Goal: Task Accomplishment & Management: Use online tool/utility

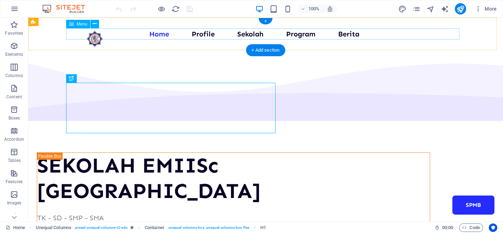
click at [204, 36] on nav "Home Profile Sekolah Program Berita SPMB" at bounding box center [265, 33] width 393 height 11
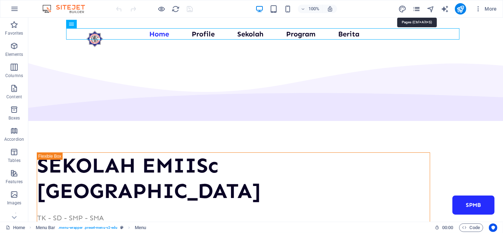
click at [416, 6] on icon "pages" at bounding box center [416, 9] width 8 height 8
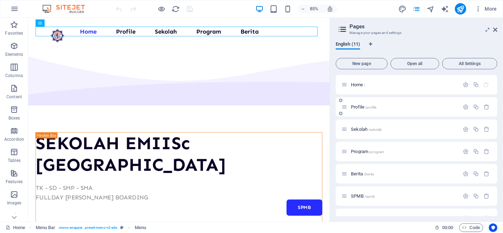
click at [363, 104] on span "Profile /profile" at bounding box center [363, 106] width 25 height 5
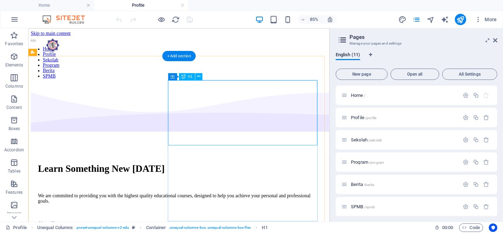
click at [231, 187] on div "Learn Something New [DATE]" at bounding box center [205, 193] width 332 height 13
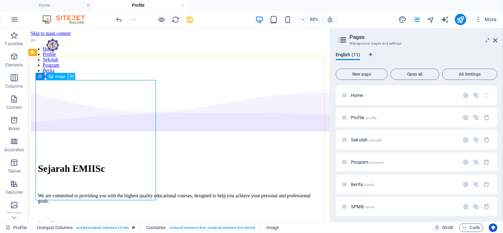
click at [71, 76] on icon at bounding box center [71, 76] width 3 height 6
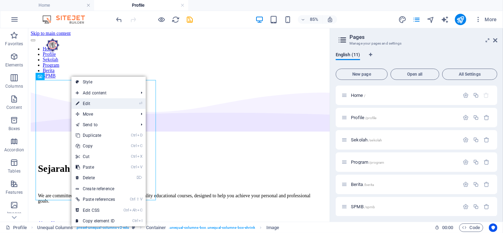
click at [93, 103] on link "⏎ Edit" at bounding box center [95, 103] width 48 height 11
select select "px"
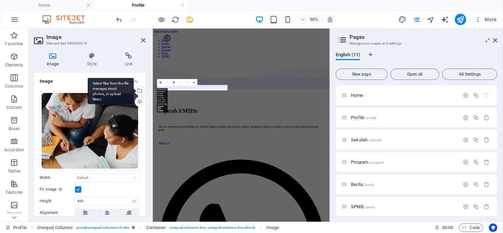
click at [138, 89] on div "Select files from the file manager, stock photos, or upload file(s)" at bounding box center [139, 91] width 11 height 11
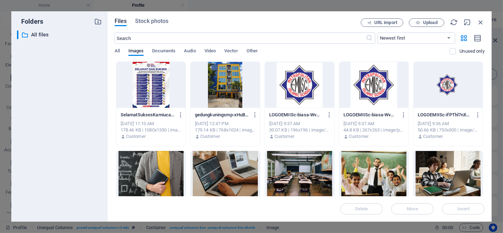
click at [237, 82] on div at bounding box center [225, 85] width 69 height 46
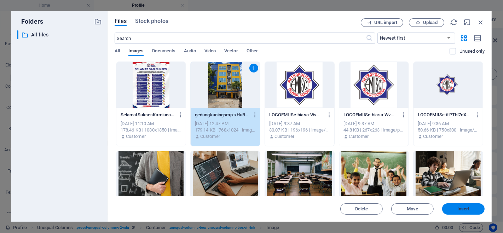
click at [472, 207] on span "Insert" at bounding box center [463, 209] width 37 height 4
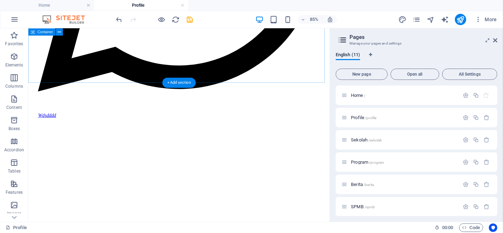
scroll to position [520, 0]
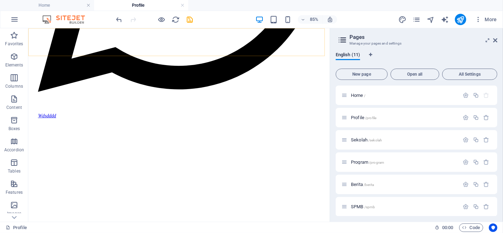
click at [359, 140] on span "Sekolah /sekolah" at bounding box center [366, 139] width 31 height 5
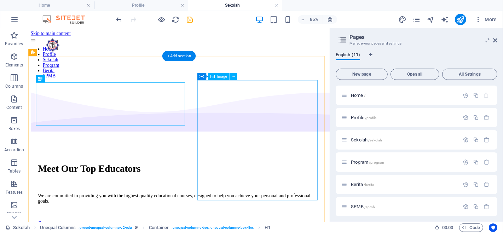
scroll to position [0, 0]
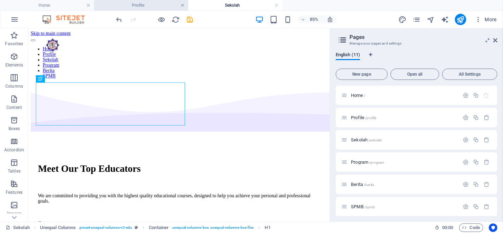
click at [182, 4] on link at bounding box center [182, 5] width 4 height 7
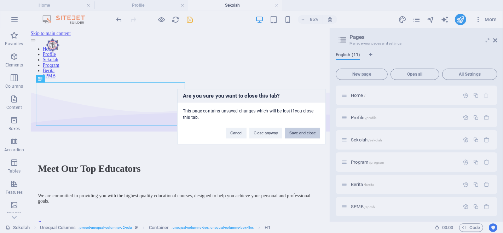
click at [299, 134] on button "Save and close" at bounding box center [302, 133] width 35 height 11
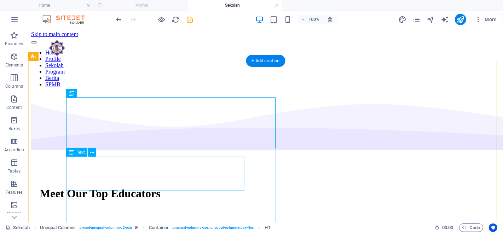
click at [215, 222] on div "We are committed to providing you with the highest quality educational courses,…" at bounding box center [265, 225] width 452 height 6
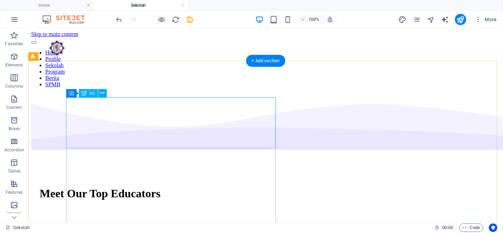
click at [166, 187] on div "Meet Our Top Educators" at bounding box center [265, 193] width 452 height 13
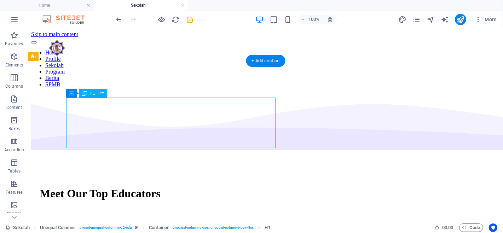
click at [166, 187] on div "Meet Our Top Educators" at bounding box center [265, 193] width 452 height 13
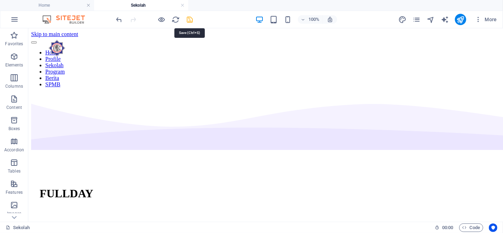
click at [191, 20] on icon "save" at bounding box center [190, 20] width 8 height 8
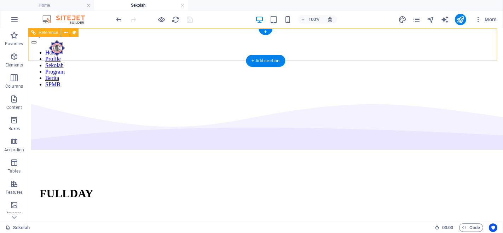
click at [301, 49] on nav "Home Profile Sekolah Program Berita SPMB" at bounding box center [265, 68] width 469 height 38
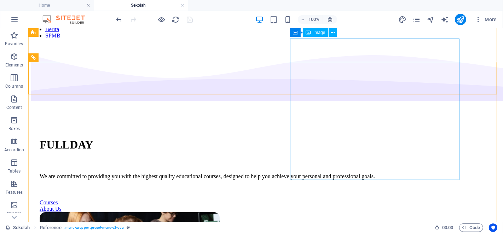
scroll to position [47, 0]
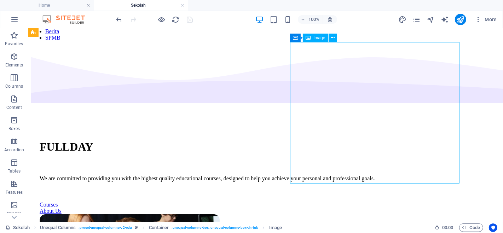
select select "px"
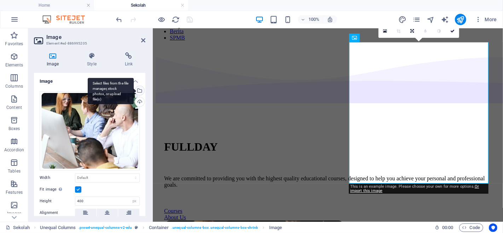
click at [140, 91] on div "Select files from the file manager, stock photos, or upload file(s)" at bounding box center [139, 91] width 11 height 11
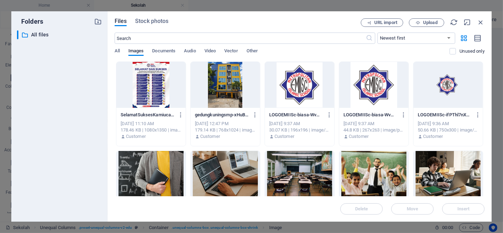
click at [228, 74] on div at bounding box center [225, 85] width 69 height 46
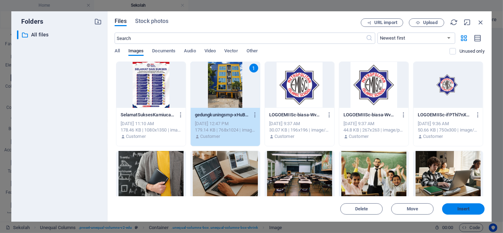
click at [473, 207] on span "Insert" at bounding box center [463, 209] width 37 height 4
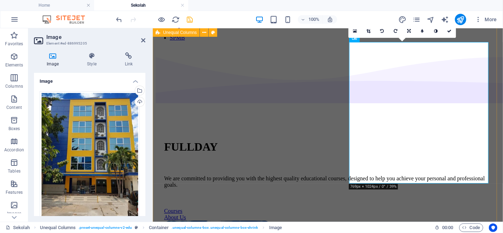
scroll to position [0, 0]
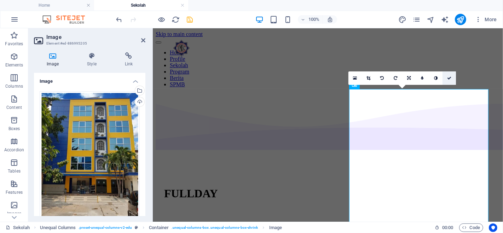
click at [451, 80] on link at bounding box center [448, 77] width 13 height 13
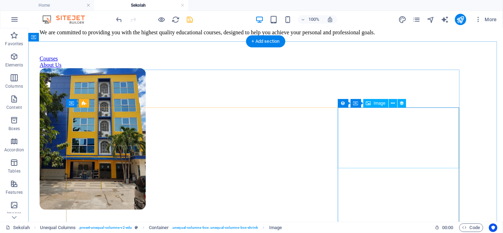
scroll to position [171, 0]
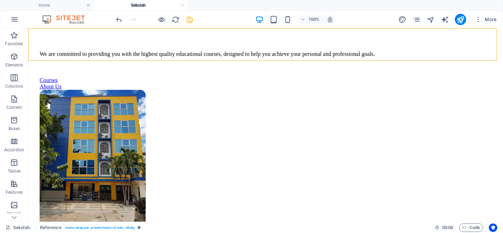
click at [191, 19] on icon "save" at bounding box center [190, 20] width 8 height 8
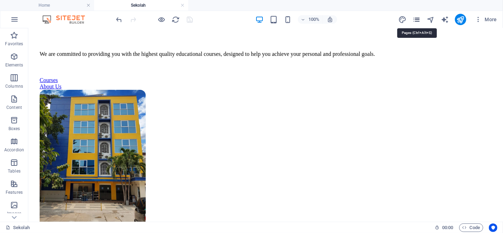
click at [419, 18] on icon "pages" at bounding box center [416, 20] width 8 height 8
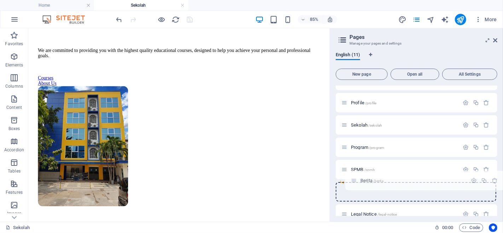
scroll to position [16, 0]
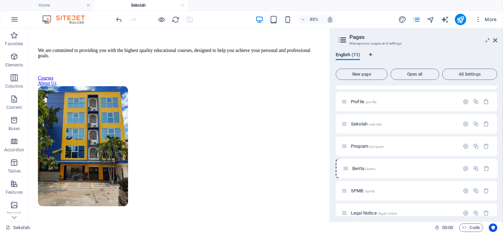
drag, startPoint x: 343, startPoint y: 185, endPoint x: 347, endPoint y: 169, distance: 16.5
click at [347, 169] on div "Home / Profile /profile Sekolah /sekolah Program /program Berita /berita SPMB /…" at bounding box center [417, 191] width 162 height 242
drag, startPoint x: 349, startPoint y: 170, endPoint x: 377, endPoint y: 164, distance: 27.7
click at [377, 164] on div "Berita /berita" at bounding box center [400, 168] width 118 height 8
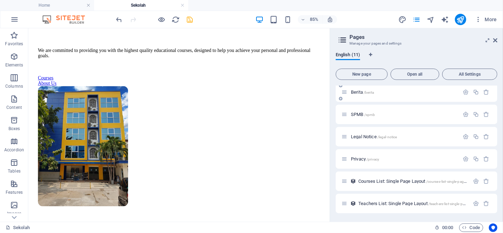
scroll to position [87, 0]
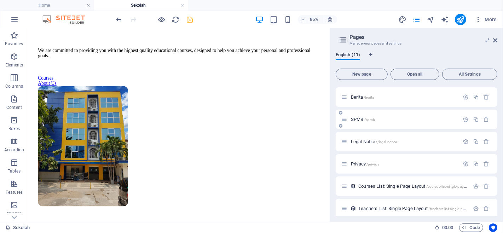
drag, startPoint x: 399, startPoint y: 141, endPoint x: 415, endPoint y: 113, distance: 32.3
click at [415, 113] on div "Home / Profile /profile Sekolah /sekolah Program /program Berita /berita SPMB /…" at bounding box center [417, 119] width 162 height 242
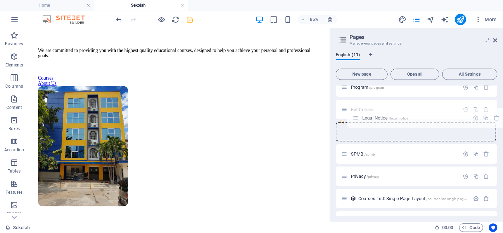
scroll to position [74, 0]
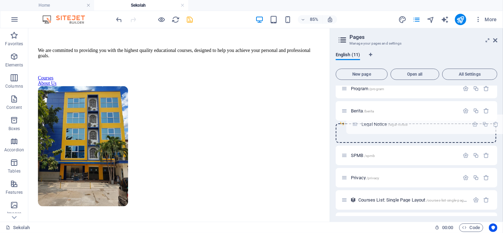
drag, startPoint x: 344, startPoint y: 143, endPoint x: 359, endPoint y: 126, distance: 22.1
click at [359, 126] on div "Home / Profile /profile Sekolah /sekolah Program /program Berita /berita SPMB /…" at bounding box center [417, 133] width 162 height 242
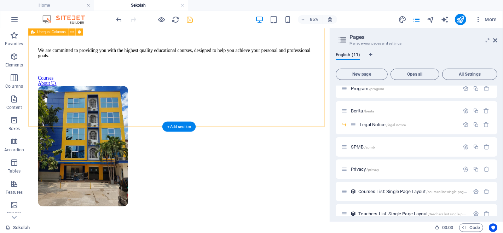
click at [299, 94] on div "FULLDAY We are committed to providing you with the highest quality educational …" at bounding box center [205, 123] width 349 height 402
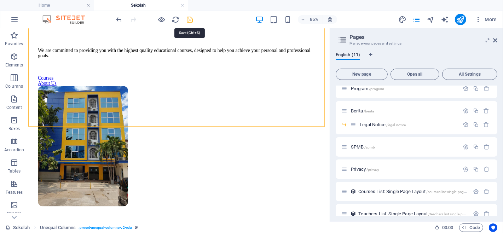
click at [190, 19] on icon "save" at bounding box center [190, 20] width 8 height 8
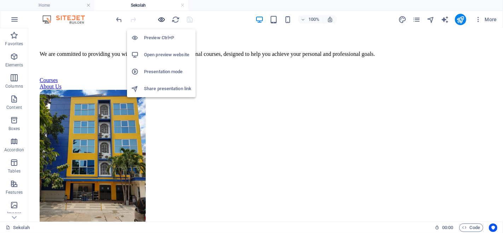
click at [161, 19] on icon "button" at bounding box center [162, 20] width 8 height 8
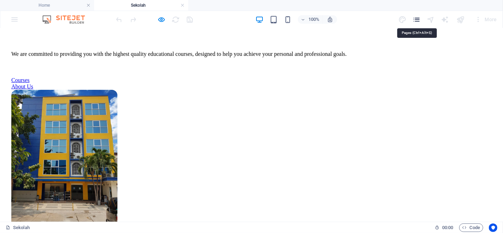
click at [415, 18] on icon "pages" at bounding box center [416, 20] width 8 height 8
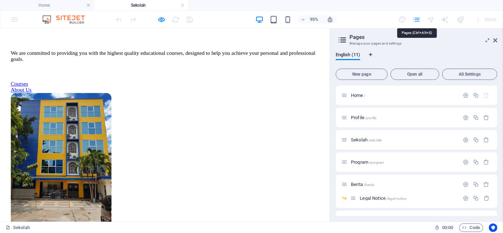
click at [415, 18] on icon "pages" at bounding box center [416, 20] width 8 height 8
click at [497, 41] on icon at bounding box center [495, 40] width 4 height 6
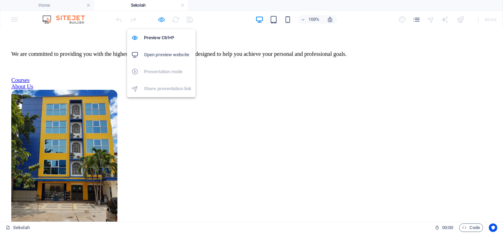
click at [160, 17] on icon "button" at bounding box center [162, 20] width 8 height 8
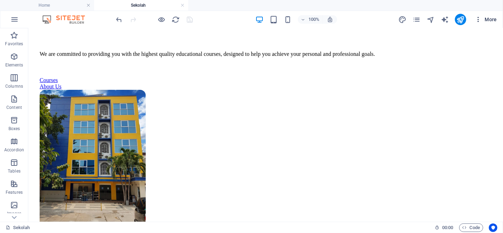
click at [487, 20] on span "More" at bounding box center [485, 19] width 22 height 7
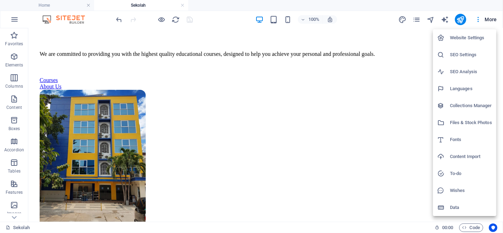
click at [461, 23] on div at bounding box center [251, 116] width 503 height 233
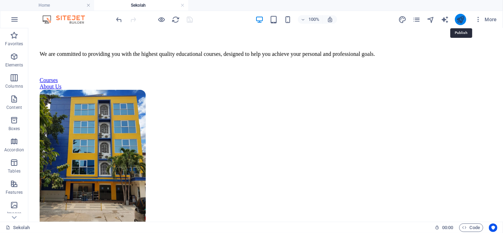
drag, startPoint x: 457, startPoint y: 18, endPoint x: 281, endPoint y: 15, distance: 176.8
click at [457, 18] on icon "publish" at bounding box center [460, 20] width 8 height 8
click at [457, 19] on icon "publish" at bounding box center [460, 20] width 8 height 8
